Goal: Transaction & Acquisition: Purchase product/service

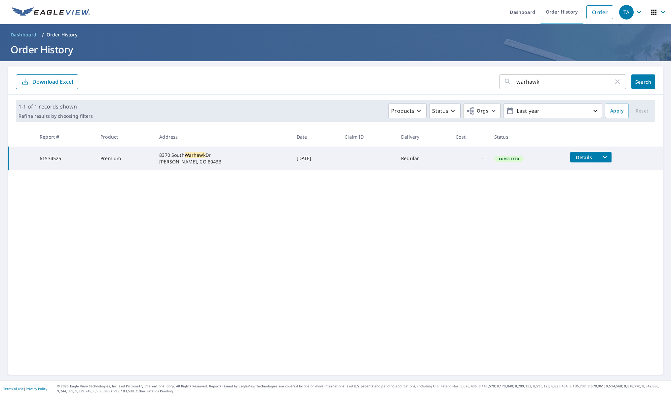
click at [552, 88] on input "warhawk" at bounding box center [565, 81] width 97 height 19
click at [618, 81] on icon "button" at bounding box center [618, 82] width 8 height 8
click at [553, 79] on input "text" at bounding box center [572, 81] width 110 height 19
type input "bearcat"
click button "Search" at bounding box center [644, 81] width 24 height 15
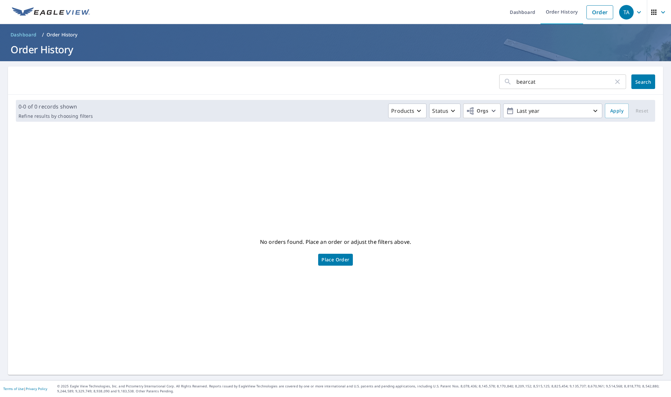
click at [514, 82] on div "bearcat ​" at bounding box center [563, 81] width 127 height 15
type input "29952 bearcat tr"
click at [647, 80] on span "Search" at bounding box center [643, 82] width 13 height 6
drag, startPoint x: 561, startPoint y: 82, endPoint x: 472, endPoint y: 83, distance: 88.3
click at [472, 83] on form "29952 bearcat tr ​ Search" at bounding box center [336, 81] width 640 height 15
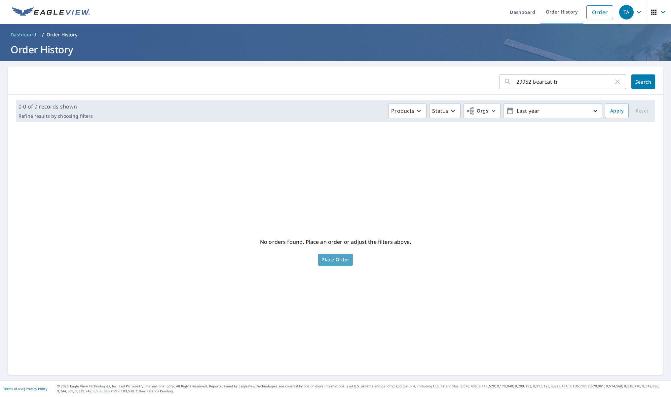
click at [338, 261] on span "Place Order" at bounding box center [336, 259] width 28 height 3
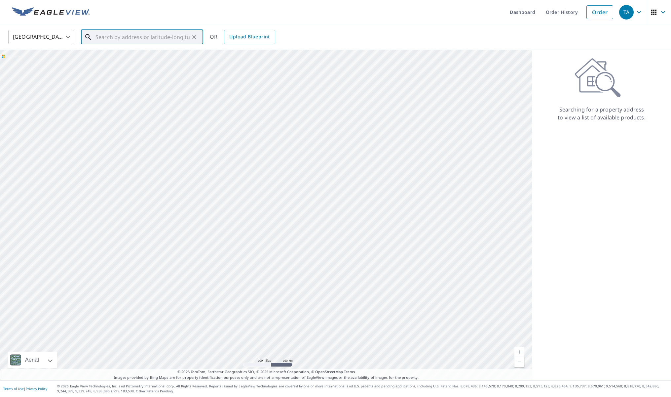
paste input "29952 bearcat tr"
click at [102, 57] on span "29952 Bearcat Trl" at bounding box center [146, 56] width 104 height 8
type input "29952 Bearcat Trl Conifer, CO 80433"
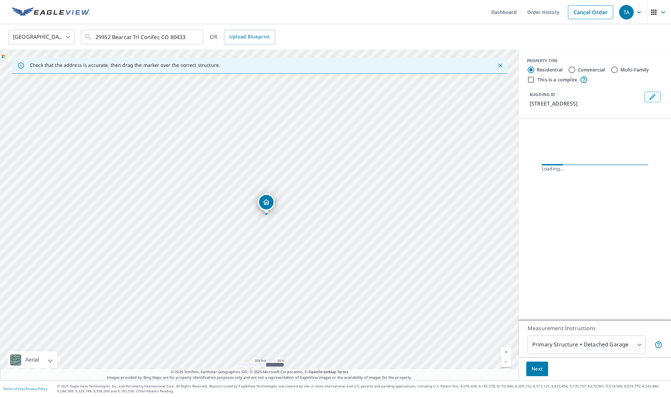
click at [506, 352] on link "Current Level 17, Zoom In" at bounding box center [506, 352] width 10 height 10
click at [506, 352] on link "Current Level 17.491853096329674, Zoom In" at bounding box center [506, 352] width 10 height 10
click at [506, 352] on link "Current Level 18.146447849611878, Zoom In Disabled" at bounding box center [506, 352] width 10 height 10
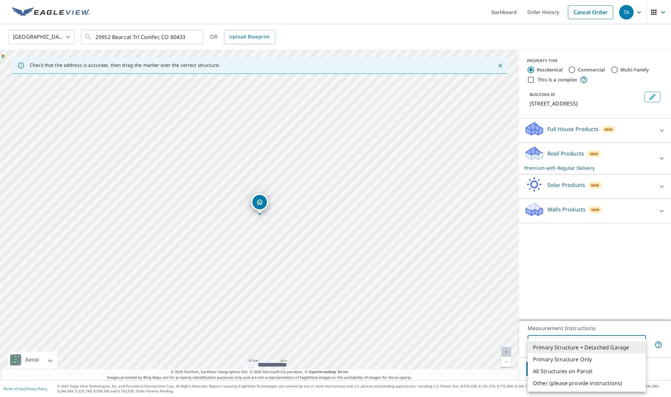
click at [559, 344] on body "TA TA Dashboard Order History Cancel Order TA United States US ​ 29952 Bearcat …" at bounding box center [335, 198] width 671 height 397
click at [561, 357] on li "Primary Structure Only" at bounding box center [587, 359] width 118 height 12
type input "2"
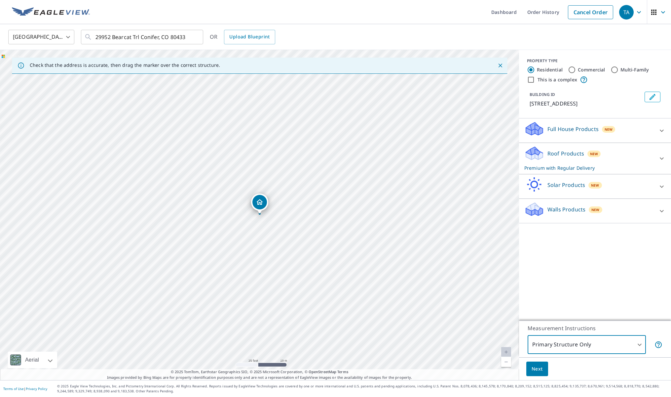
click at [534, 370] on span "Next" at bounding box center [537, 369] width 11 height 8
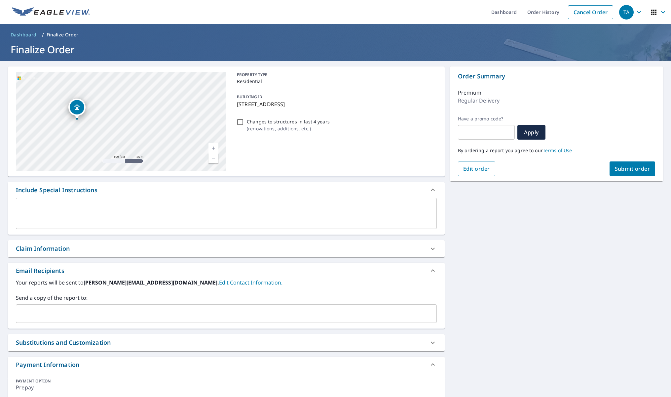
click at [631, 170] on span "Submit order" at bounding box center [632, 168] width 35 height 7
checkbox input "true"
